Goal: Transaction & Acquisition: Obtain resource

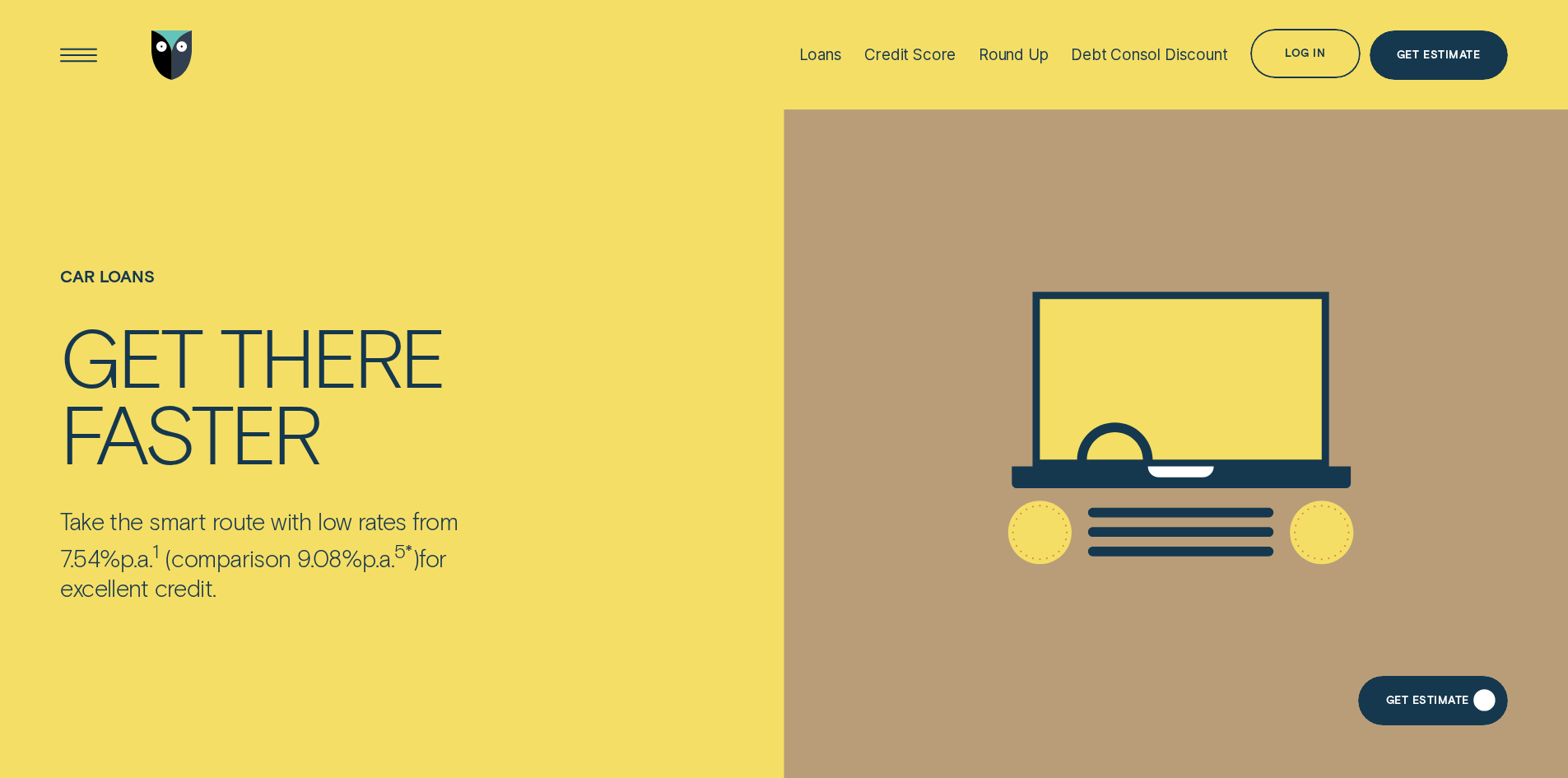
click at [1418, 694] on div "Get Estimate" at bounding box center [1432, 700] width 149 height 49
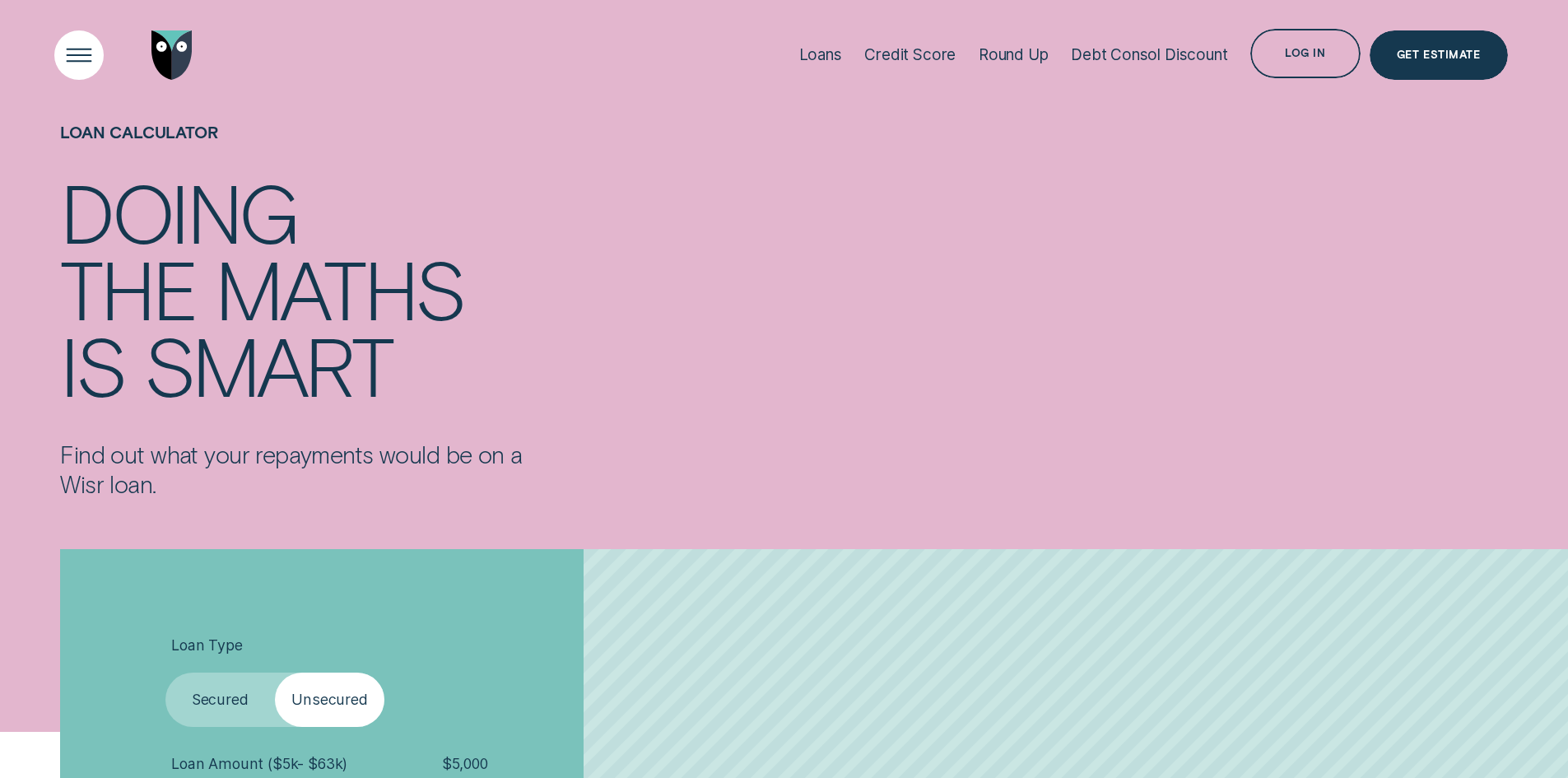
click at [82, 51] on div "Open Menu" at bounding box center [78, 54] width 70 height 70
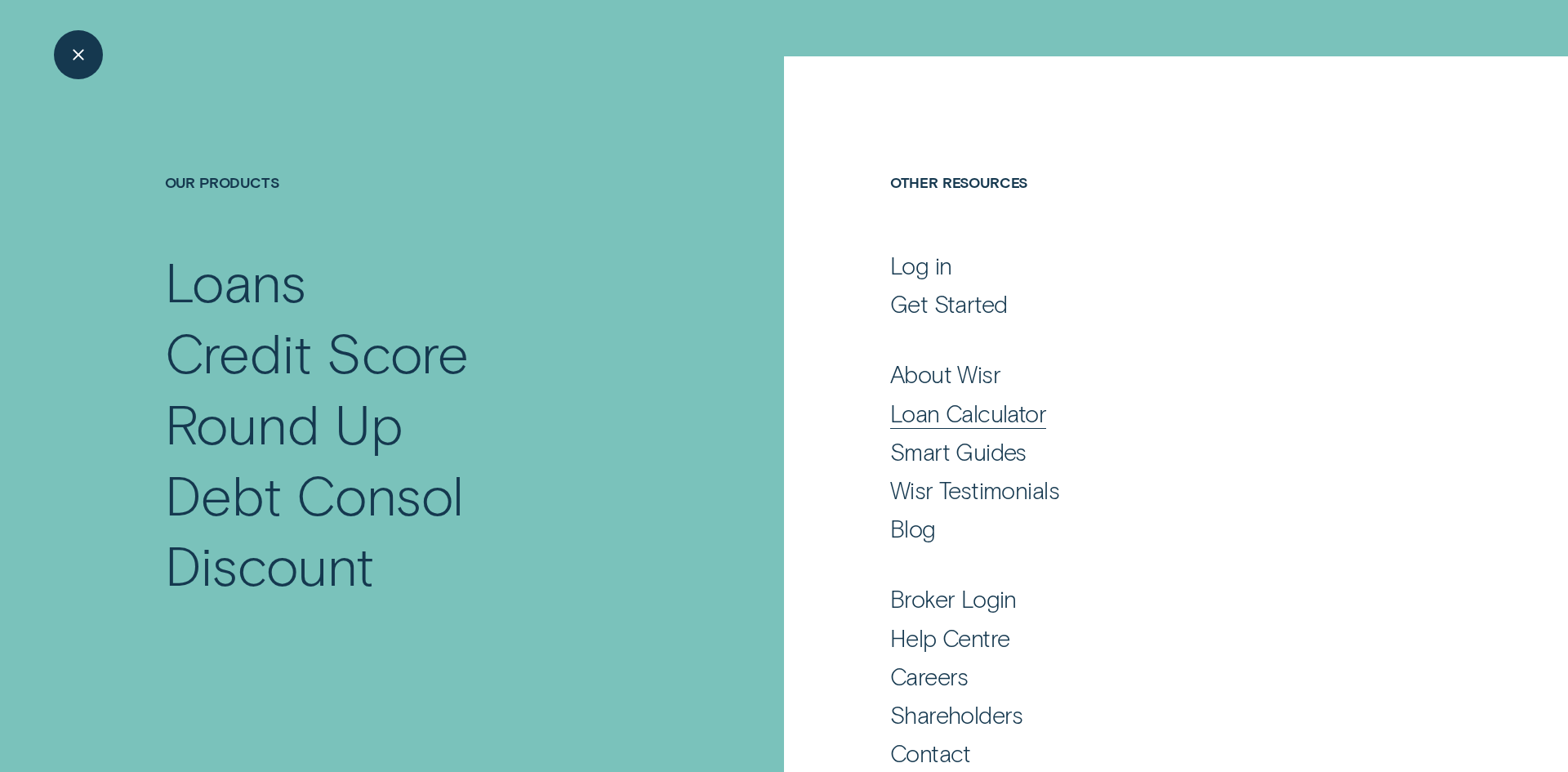
scroll to position [80, 0]
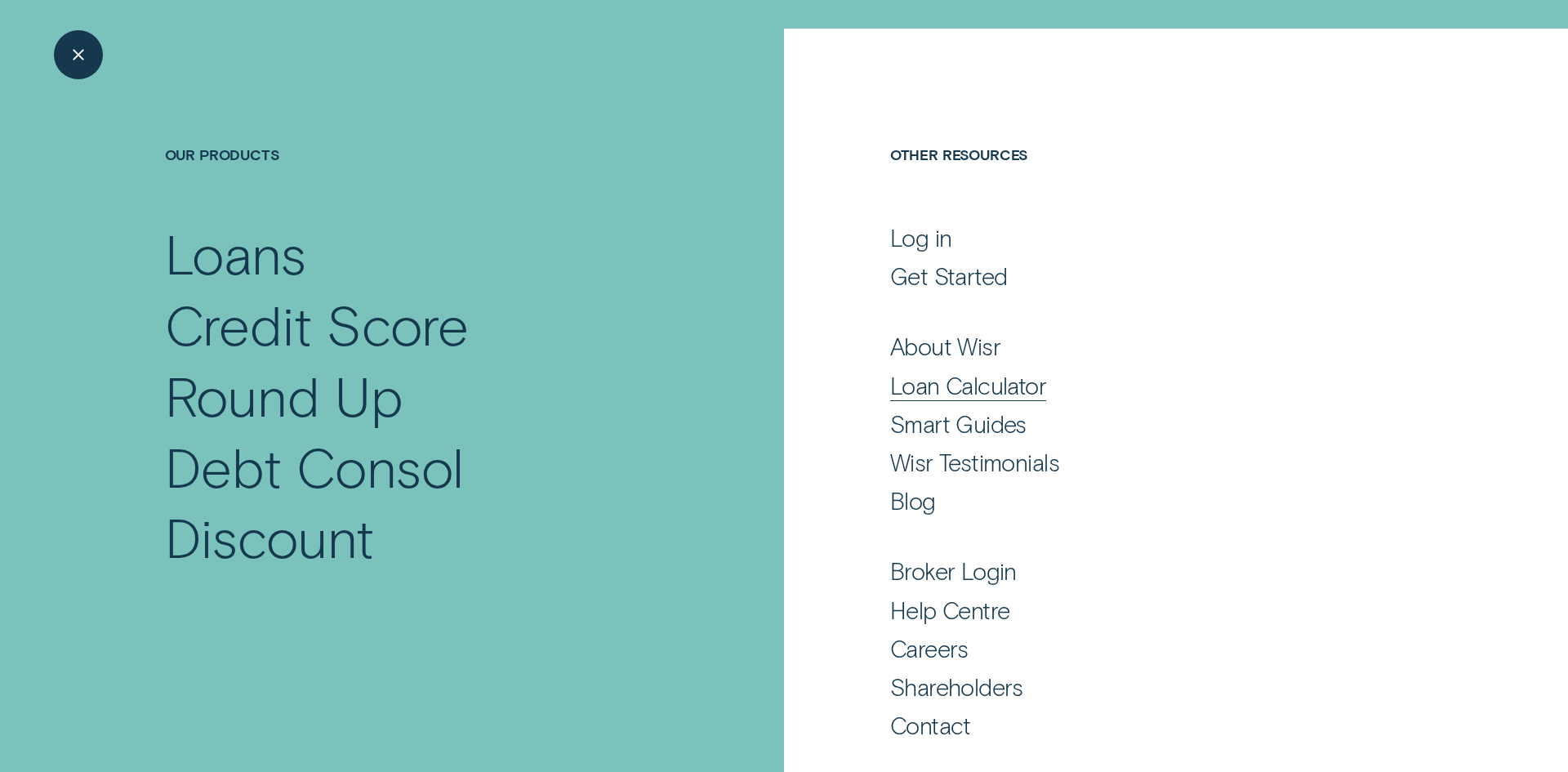
click at [971, 388] on div "Loan Calculator" at bounding box center [968, 386] width 156 height 30
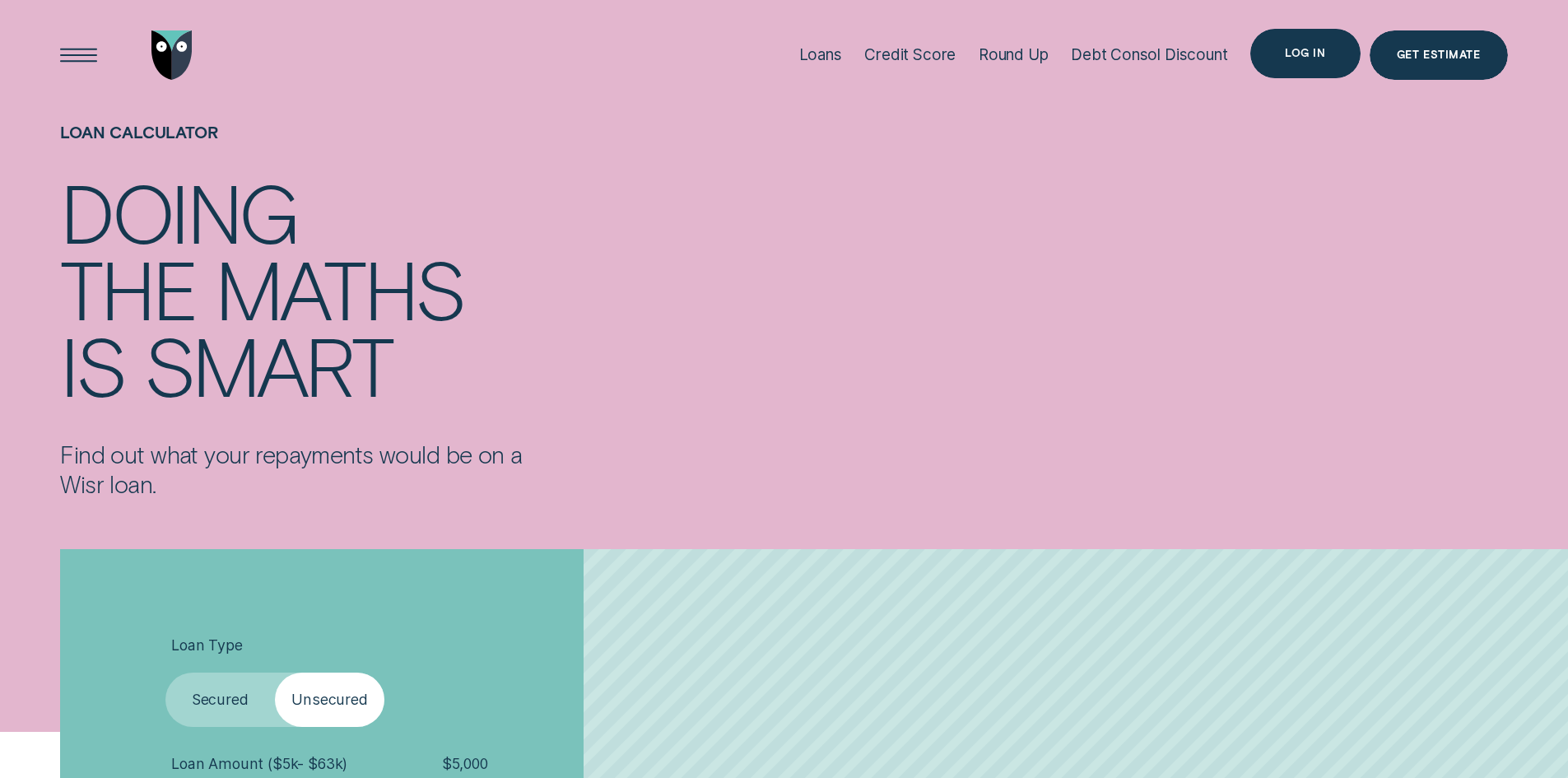
click at [1283, 47] on div "Log in" at bounding box center [1305, 53] width 110 height 49
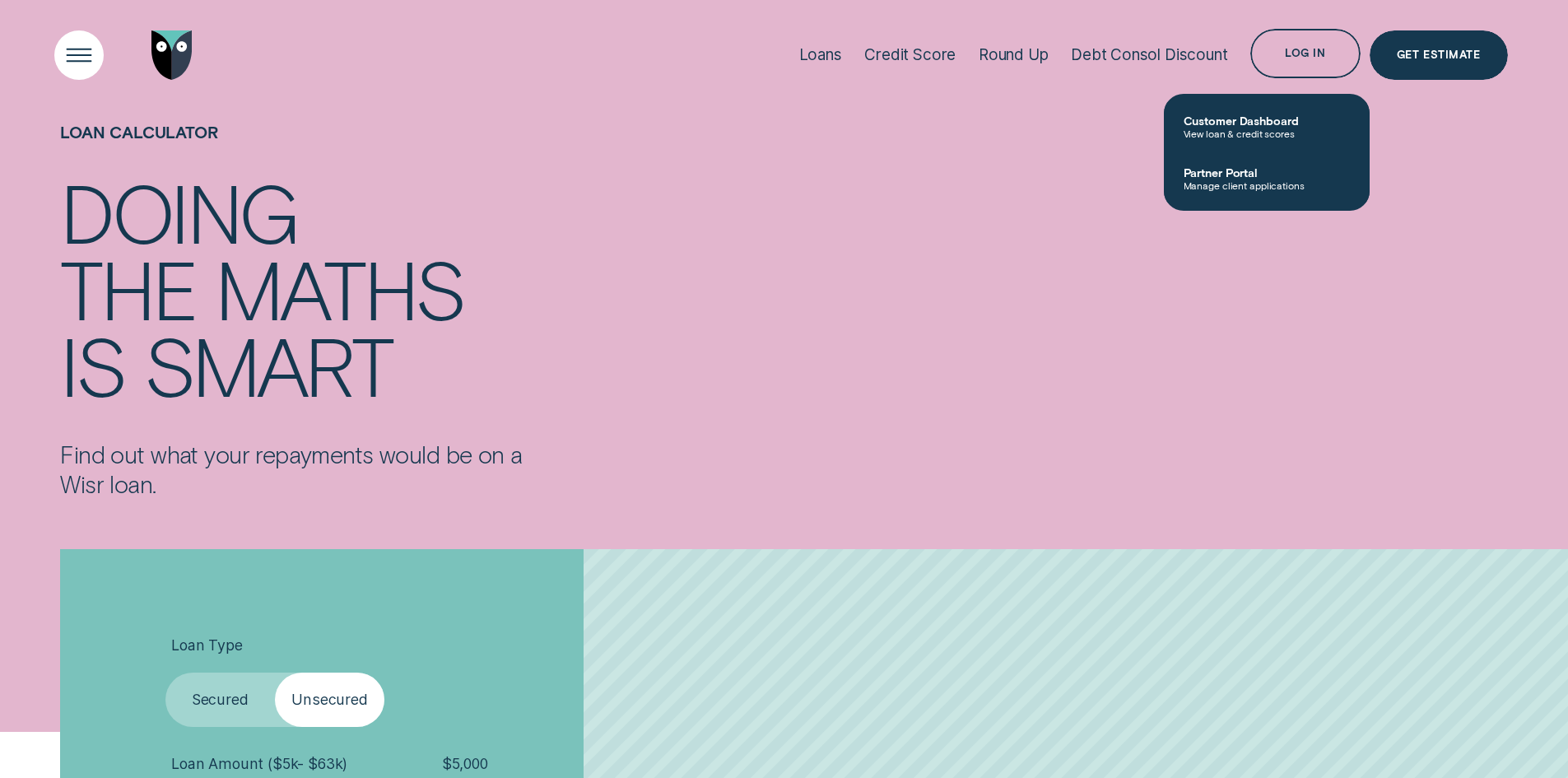
click at [63, 54] on div "Open Menu" at bounding box center [78, 54] width 70 height 70
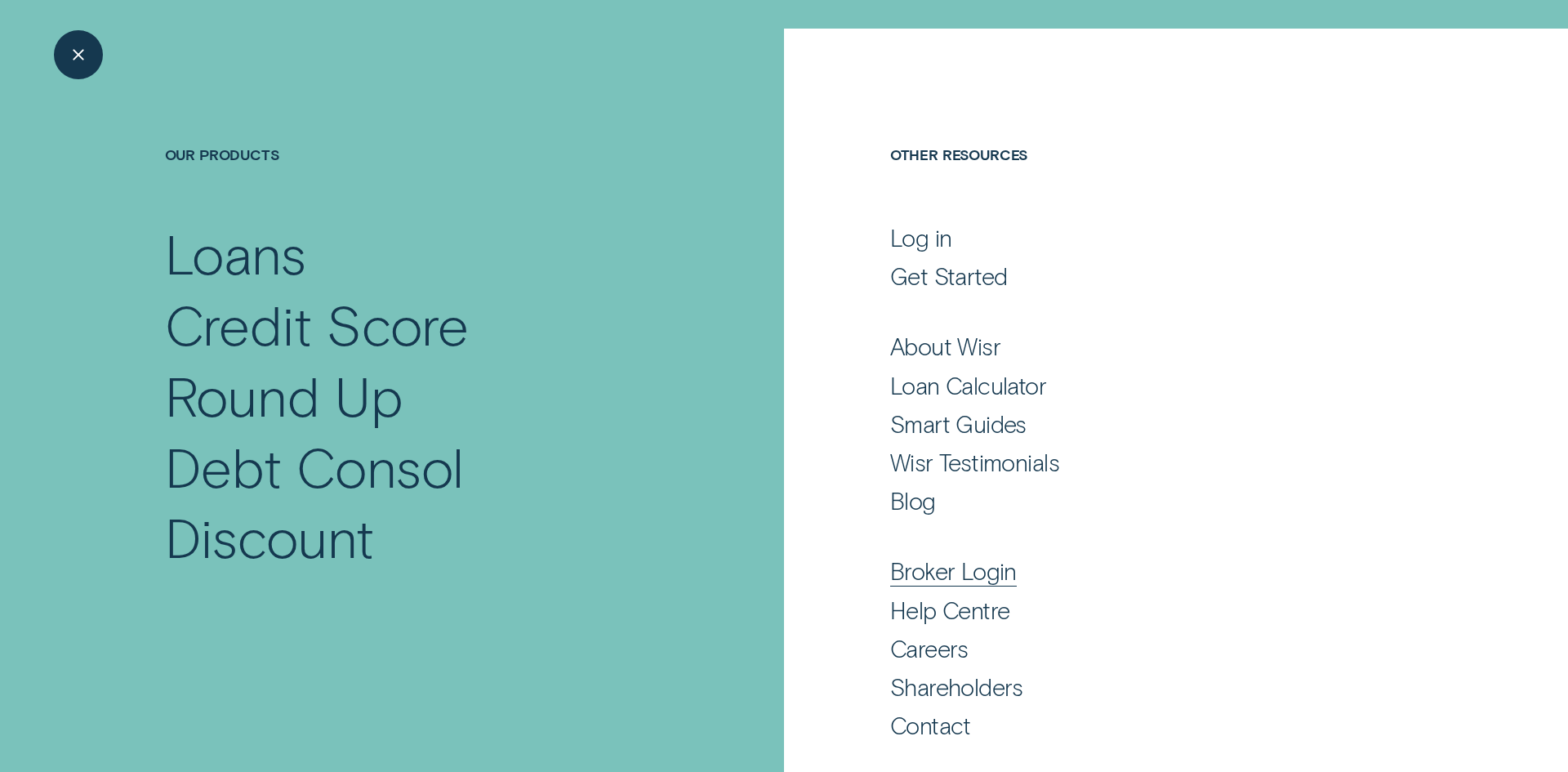
click at [972, 570] on div "Broker Login" at bounding box center [953, 571] width 127 height 30
